Goal: Task Accomplishment & Management: Manage account settings

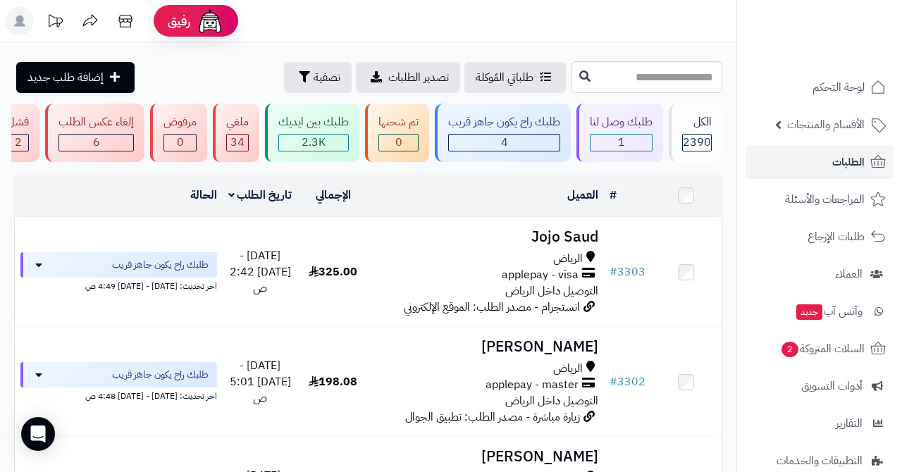
click at [811, 164] on link "الطلبات" at bounding box center [820, 162] width 148 height 34
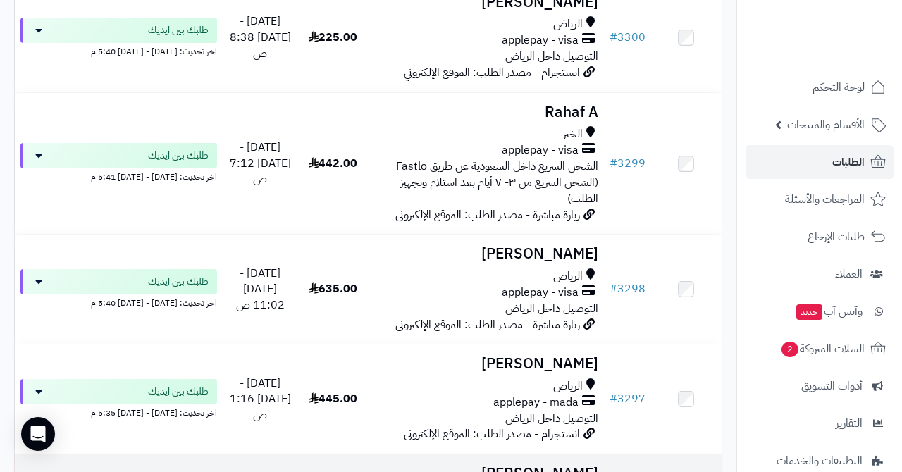
scroll to position [673, 0]
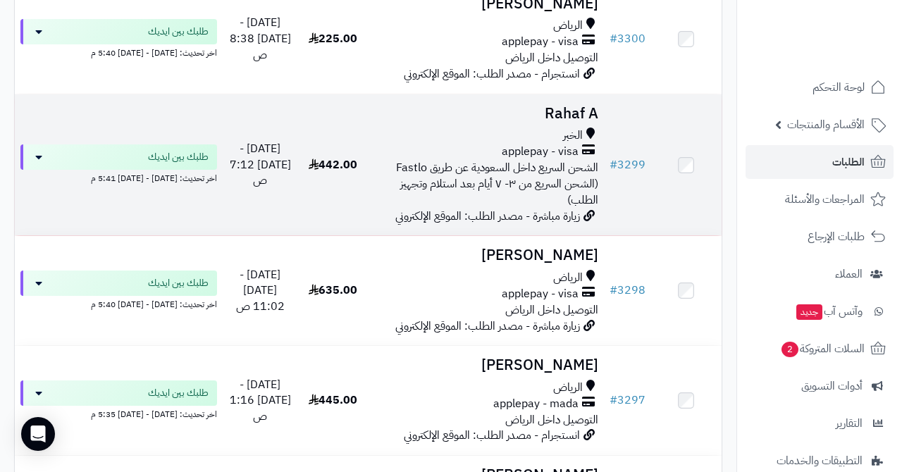
click at [554, 128] on div "الخبر" at bounding box center [486, 136] width 224 height 16
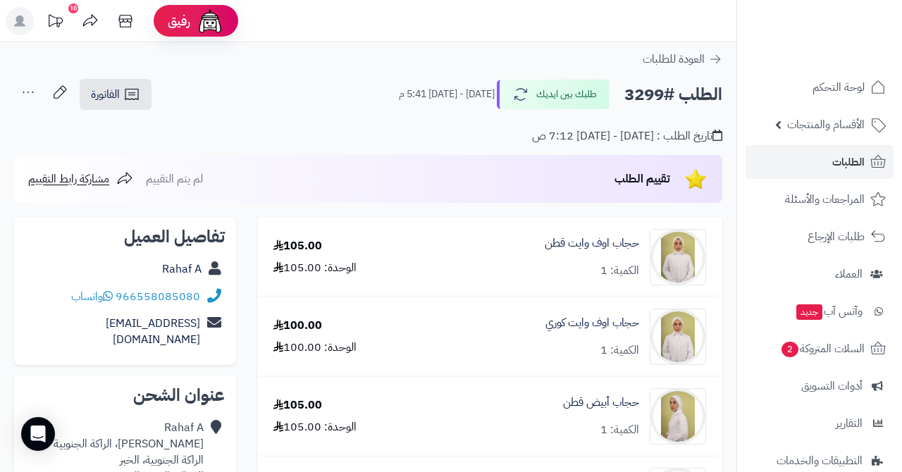
click at [820, 164] on link "الطلبات" at bounding box center [820, 162] width 148 height 34
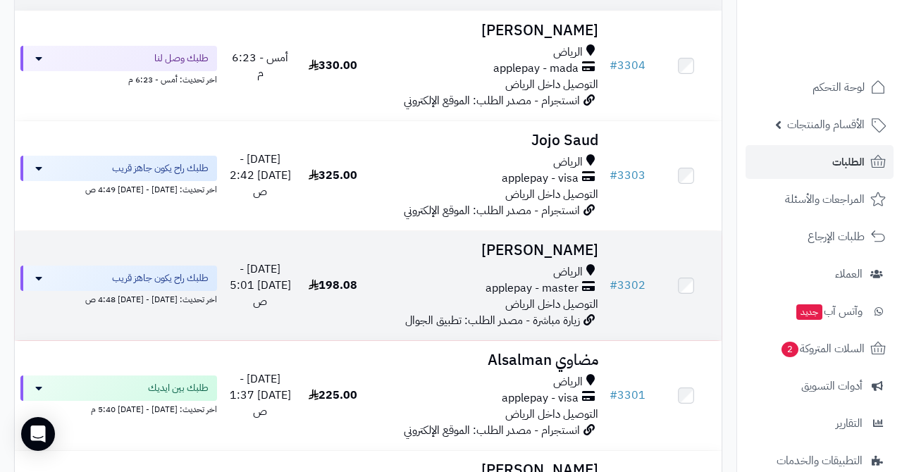
scroll to position [214, 0]
